Goal: Obtain resource: Download file/media

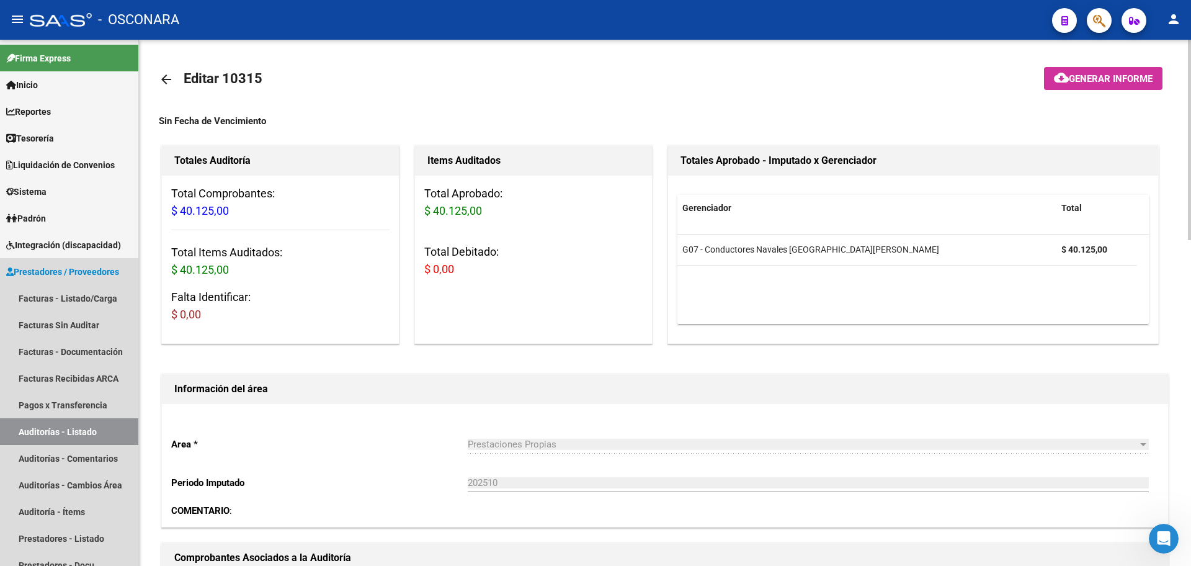
drag, startPoint x: 43, startPoint y: 428, endPoint x: 182, endPoint y: 408, distance: 140.9
click at [43, 427] on link "Auditorías - Listado" at bounding box center [69, 431] width 138 height 27
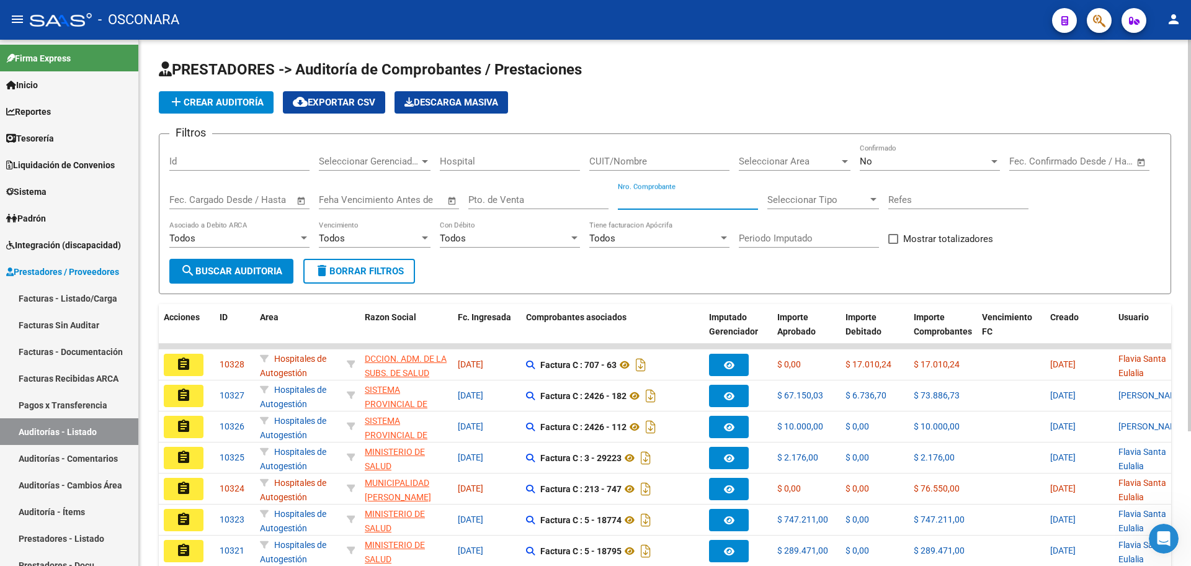
click at [668, 200] on input "Nro. Comprobante" at bounding box center [688, 199] width 140 height 11
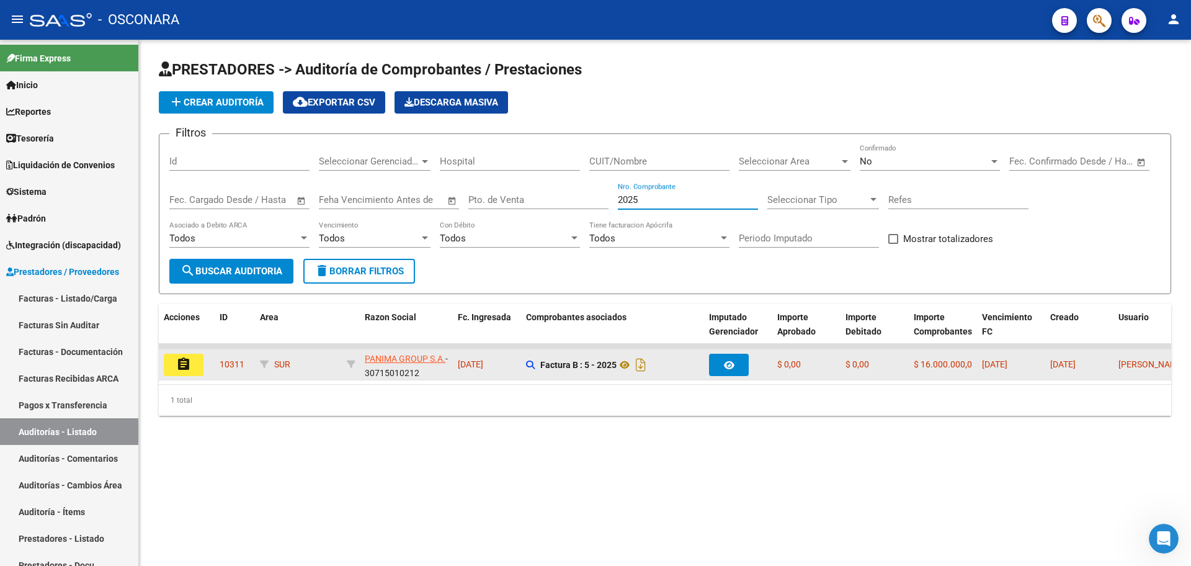
type input "2025"
click at [177, 360] on mat-icon "assignment" at bounding box center [183, 364] width 15 height 15
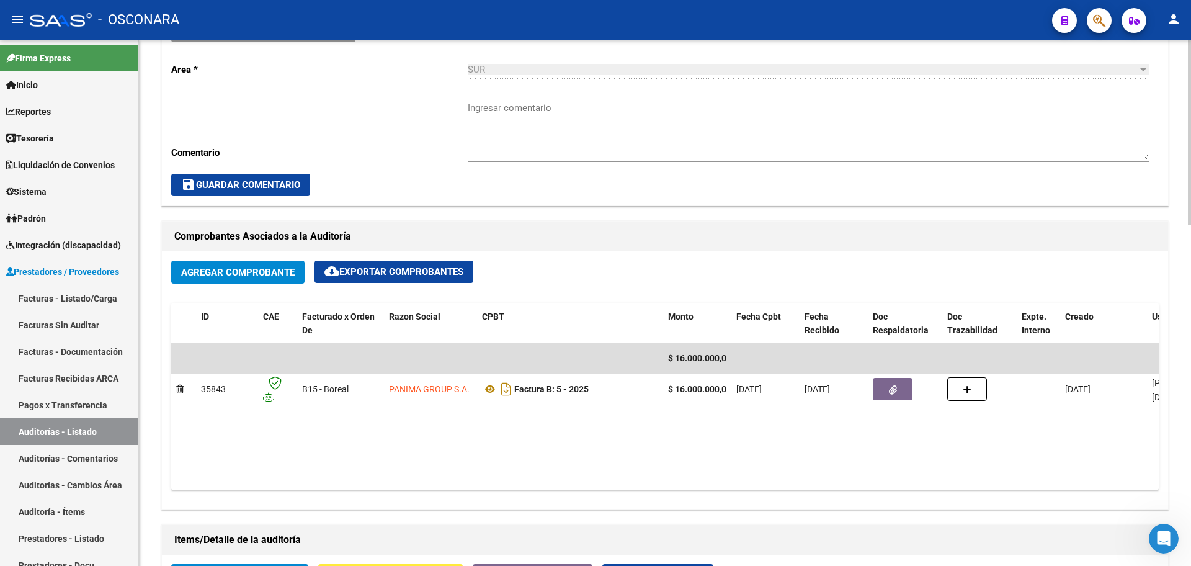
scroll to position [465, 0]
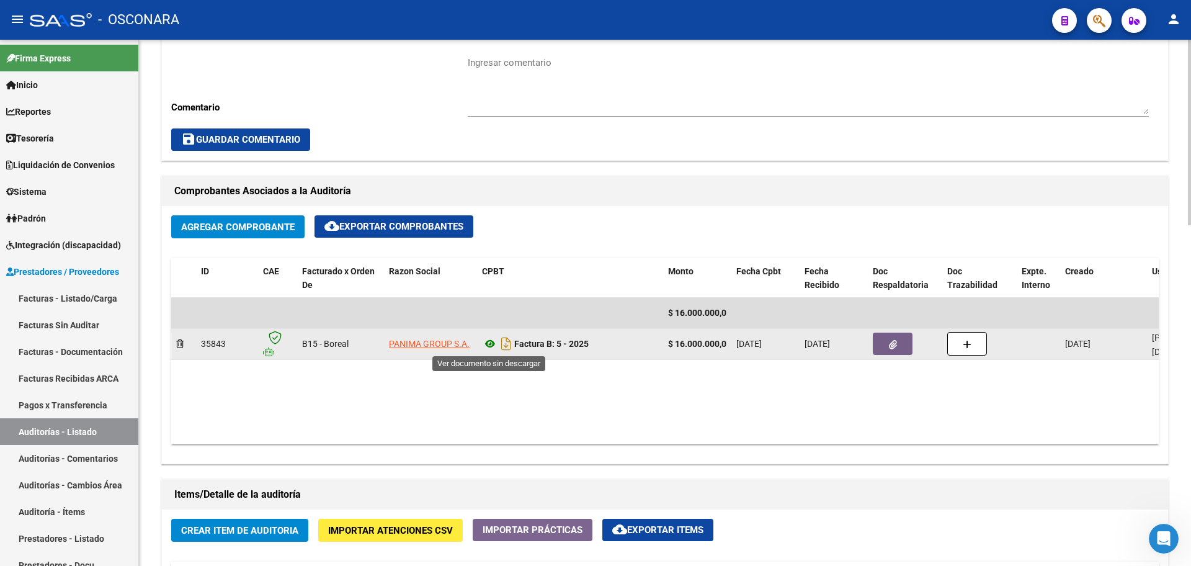
click at [486, 342] on icon at bounding box center [490, 343] width 16 height 15
click at [890, 342] on icon "button" at bounding box center [893, 344] width 8 height 9
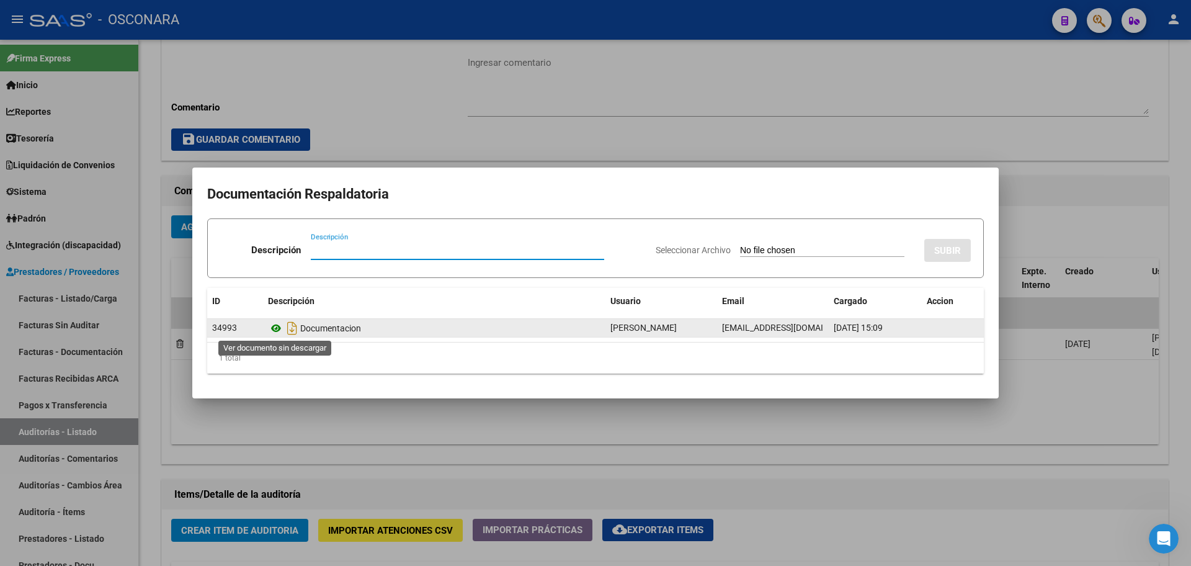
click at [279, 331] on icon at bounding box center [276, 328] width 16 height 15
